Goal: Task Accomplishment & Management: Use online tool/utility

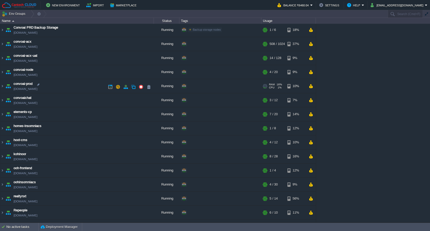
scroll to position [33, 0]
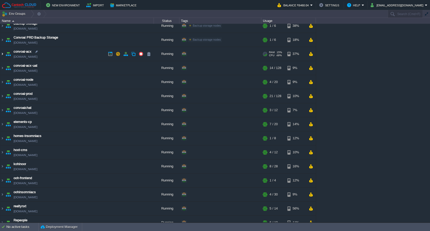
click at [3, 53] on img at bounding box center [2, 54] width 4 height 14
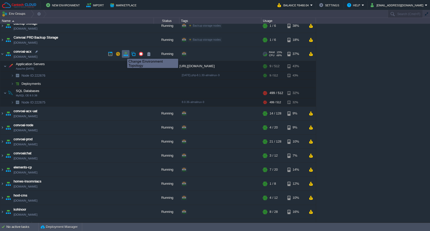
click at [125, 54] on button "button" at bounding box center [125, 54] width 5 height 5
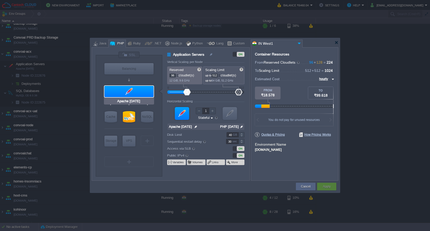
click at [123, 90] on div at bounding box center [128, 91] width 49 height 11
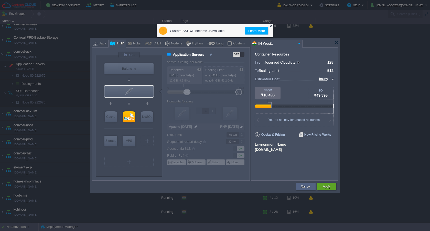
click at [271, 27] on div at bounding box center [270, 26] width 3 height 3
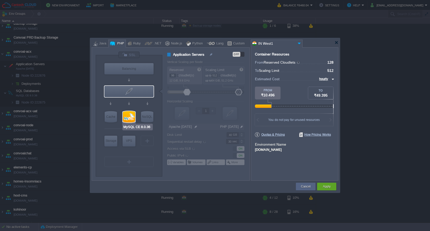
type input "Apache [DATE]"
click at [300, 186] on div "Cancel" at bounding box center [306, 187] width 12 height 8
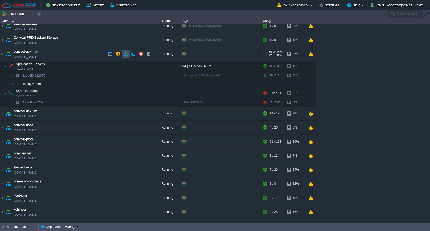
click at [125, 54] on button "button" at bounding box center [125, 54] width 5 height 5
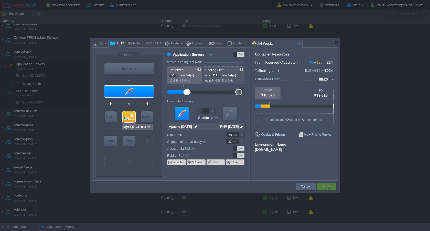
click at [127, 114] on div at bounding box center [129, 116] width 12 height 11
type input "SQL Databases"
type input "128"
type input "MySQL CE 8.0.36"
type input "null"
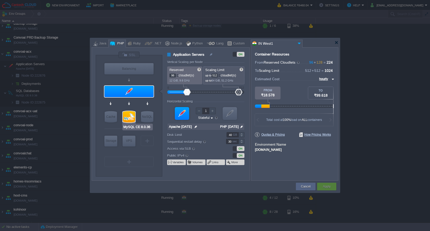
type input "8.0.36-almalin..."
type input "Stateless"
type input "50"
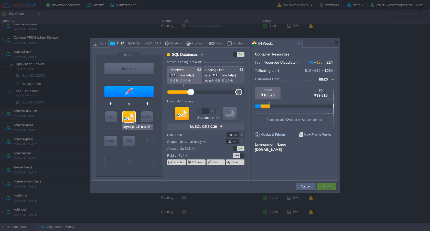
type input "AlmaLinux 9.6"
click at [300, 190] on div "Cancel" at bounding box center [306, 187] width 12 height 8
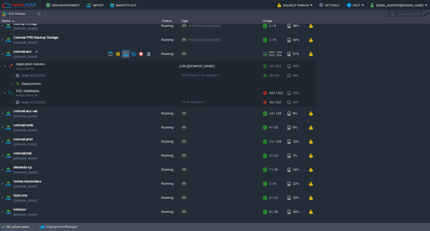
click at [125, 53] on button "button" at bounding box center [125, 54] width 5 height 5
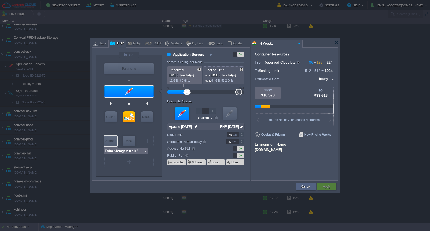
type input "MySQL CE 8.0.36"
click at [129, 115] on div at bounding box center [129, 116] width 12 height 11
type input "SQL Databases"
type input "128"
type input "MySQL CE 8.0.36"
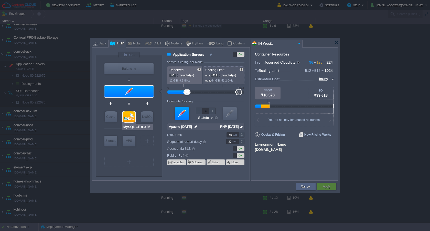
type input "null"
type input "8.0.36-almalin..."
type input "Stateless"
type input "50"
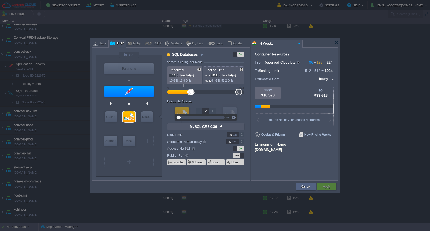
click at [213, 112] on div at bounding box center [212, 111] width 7 height 7
click at [200, 111] on div at bounding box center [199, 111] width 7 height 7
type input "2"
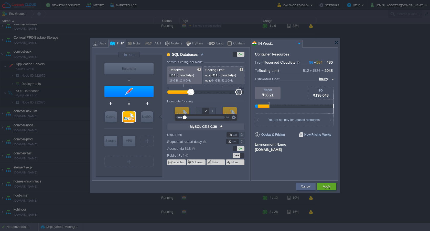
click at [199, 111] on div at bounding box center [199, 111] width 7 height 7
click at [304, 188] on button "Cancel" at bounding box center [305, 186] width 9 height 5
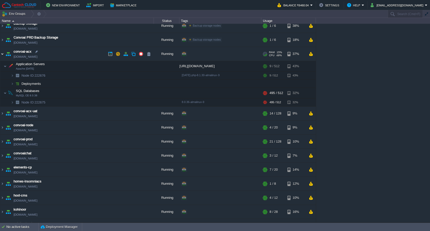
click at [2, 54] on img at bounding box center [2, 54] width 4 height 14
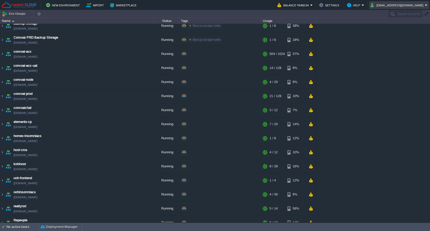
click at [414, 4] on button "[EMAIL_ADDRESS][DOMAIN_NAME]" at bounding box center [397, 5] width 54 height 6
click at [412, 28] on link "Sign out" at bounding box center [405, 27] width 44 height 6
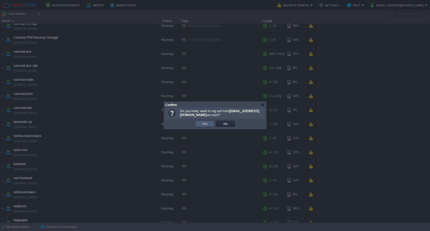
click at [198, 124] on td "Yes" at bounding box center [204, 124] width 19 height 6
